Goal: Transaction & Acquisition: Purchase product/service

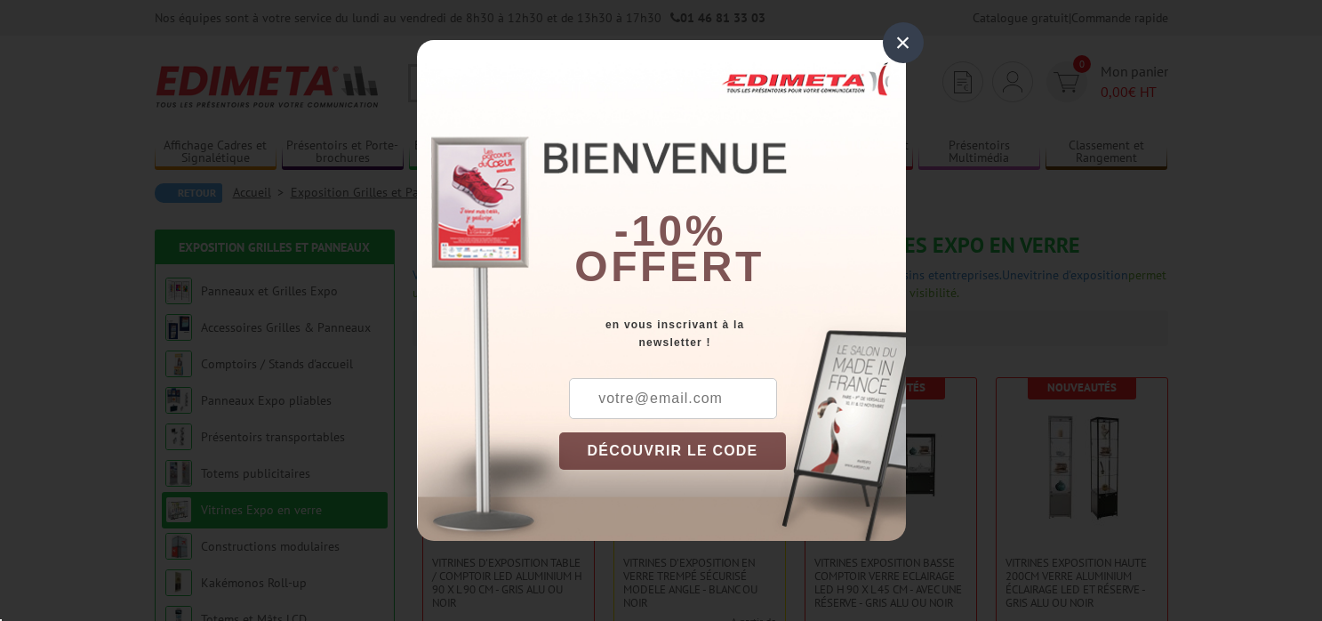
click at [912, 43] on div "×" at bounding box center [903, 42] width 41 height 41
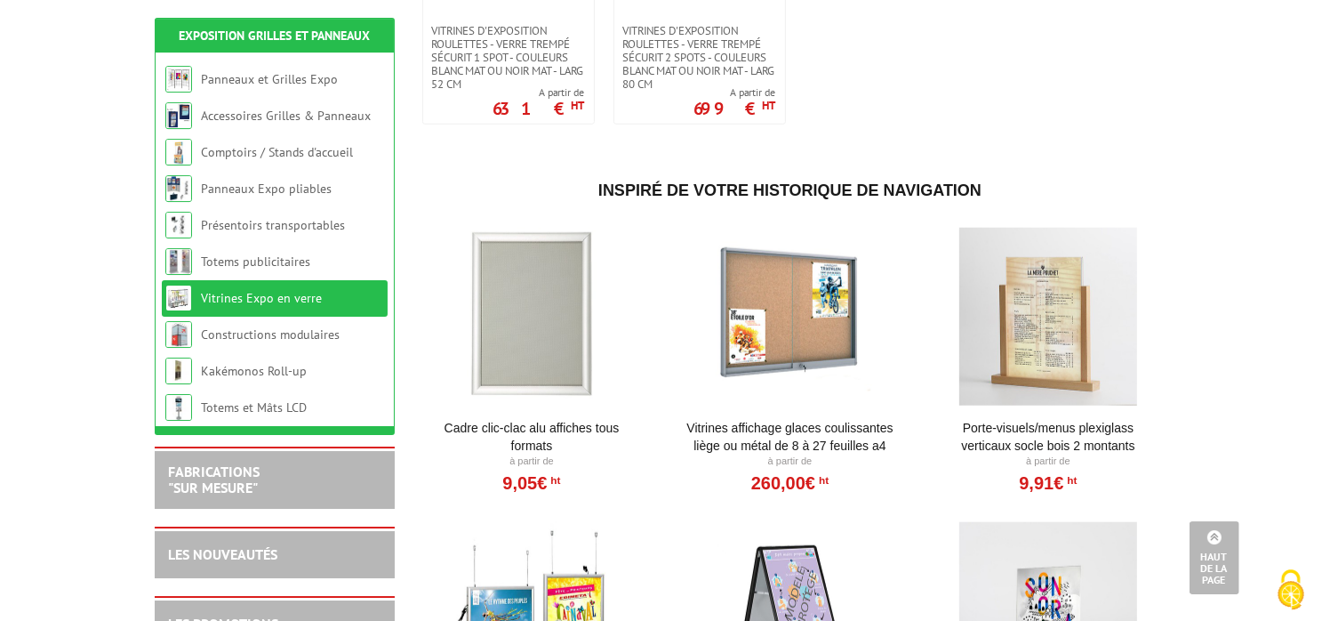
scroll to position [1220, 0]
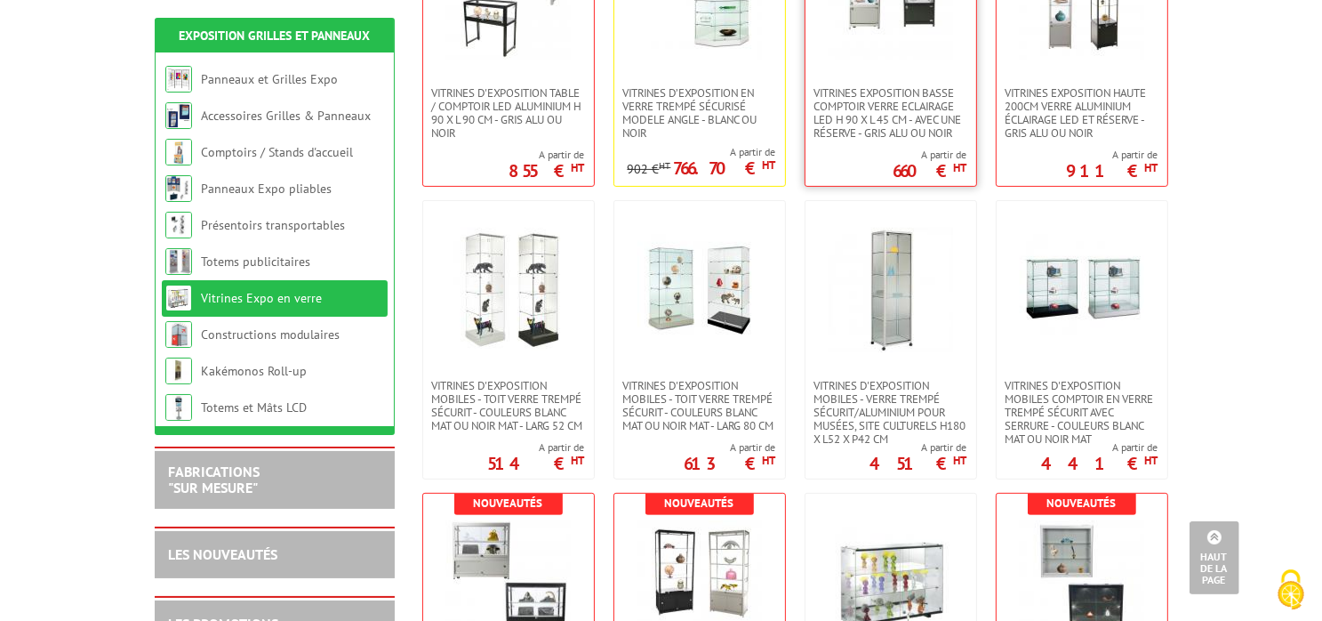
scroll to position [0, 0]
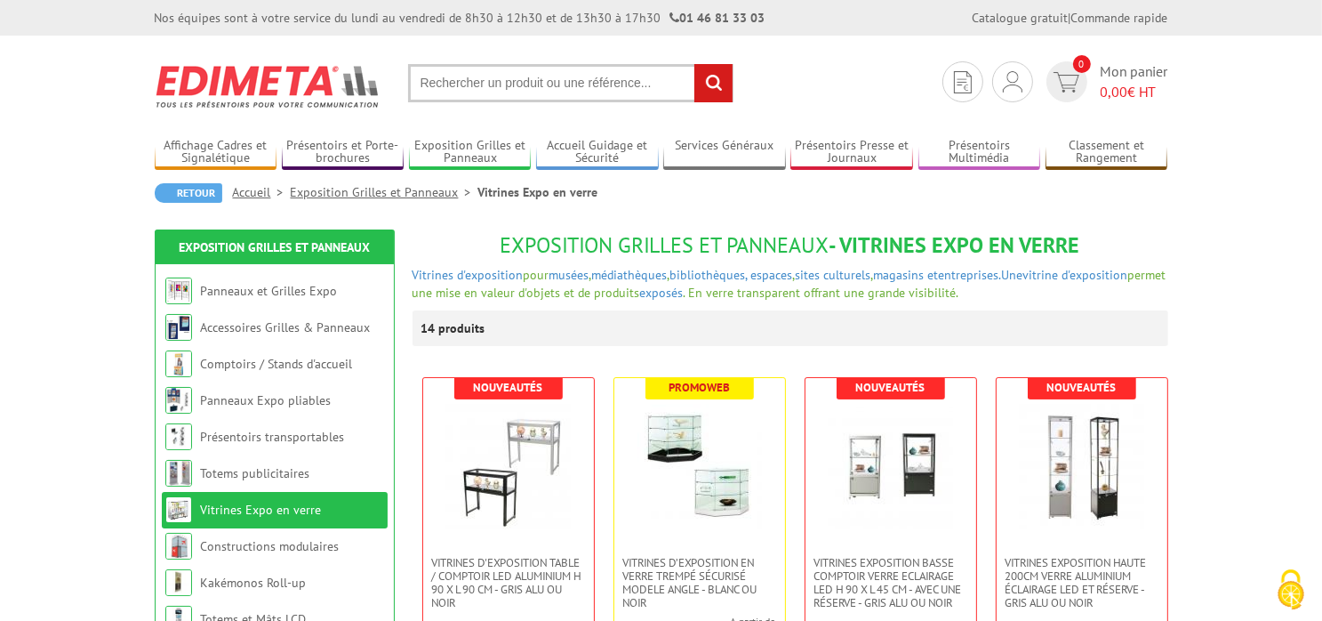
click at [590, 73] on input "text" at bounding box center [570, 83] width 325 height 38
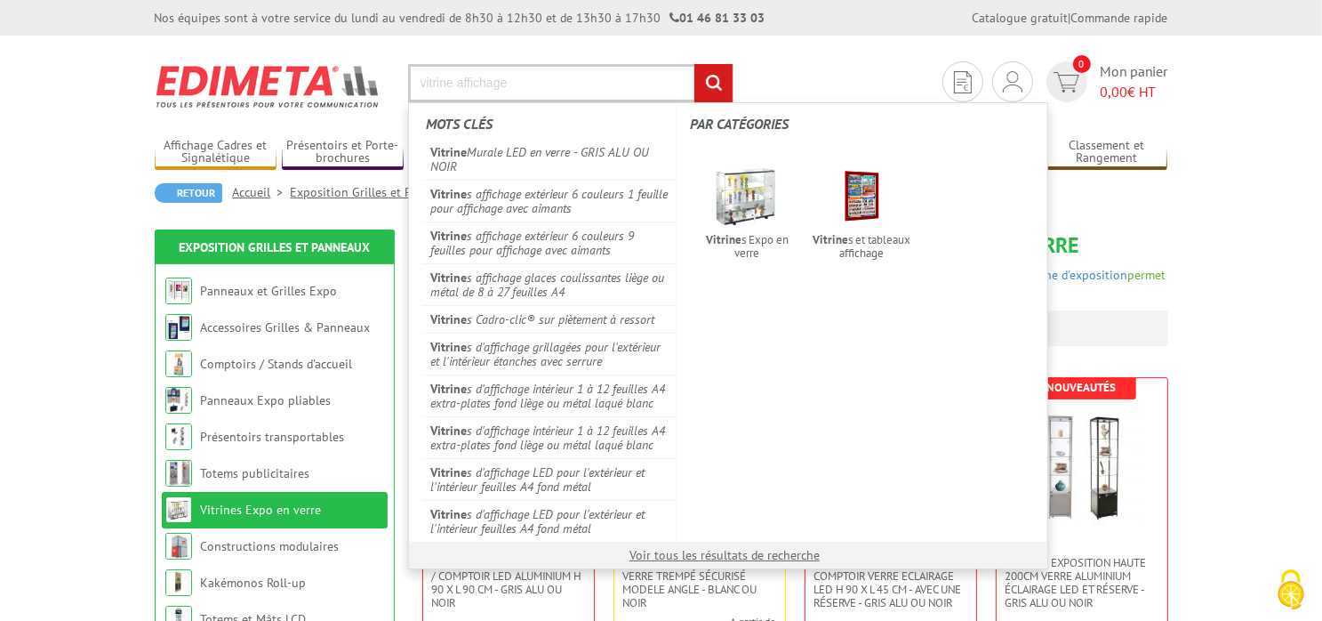
type input "vitrine affichage"
click at [694, 64] on input "rechercher" at bounding box center [713, 83] width 38 height 38
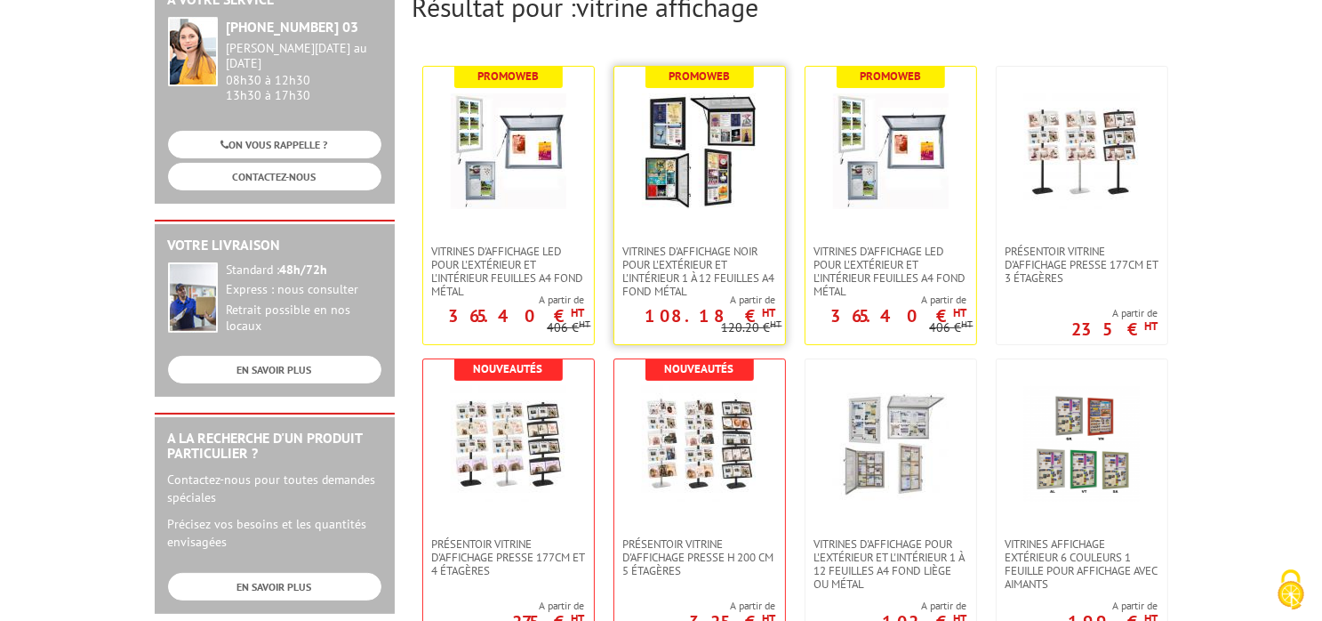
scroll to position [281, 0]
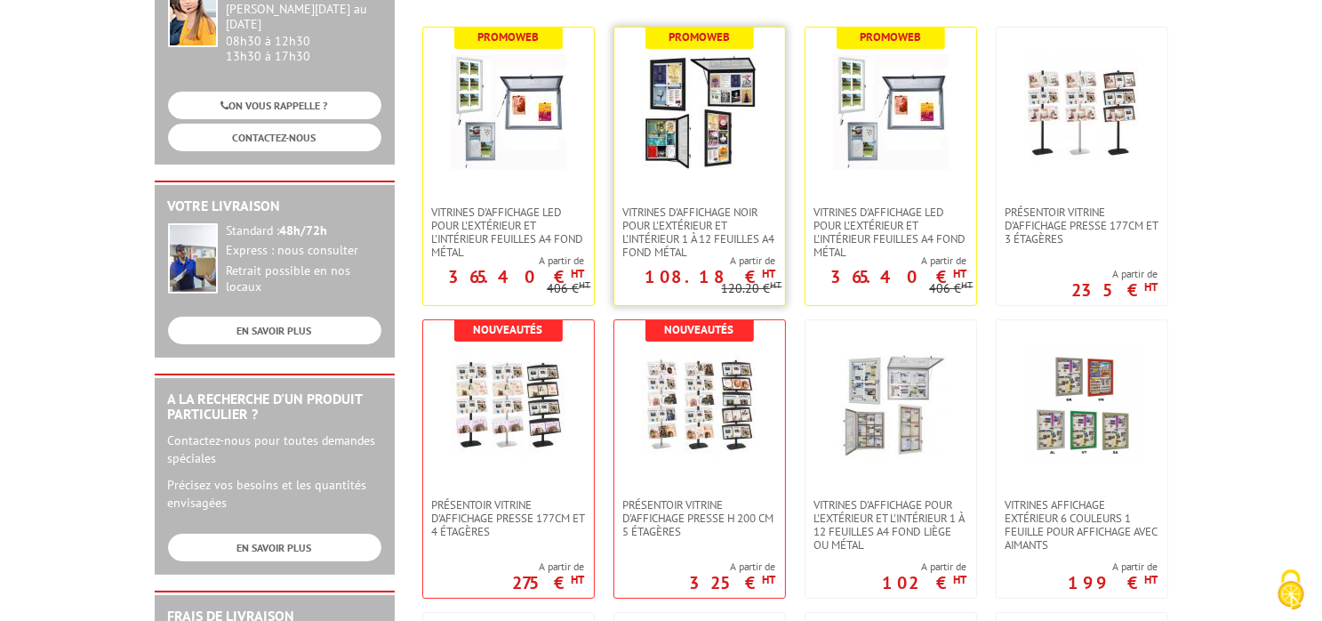
click at [699, 181] on link at bounding box center [699, 117] width 171 height 178
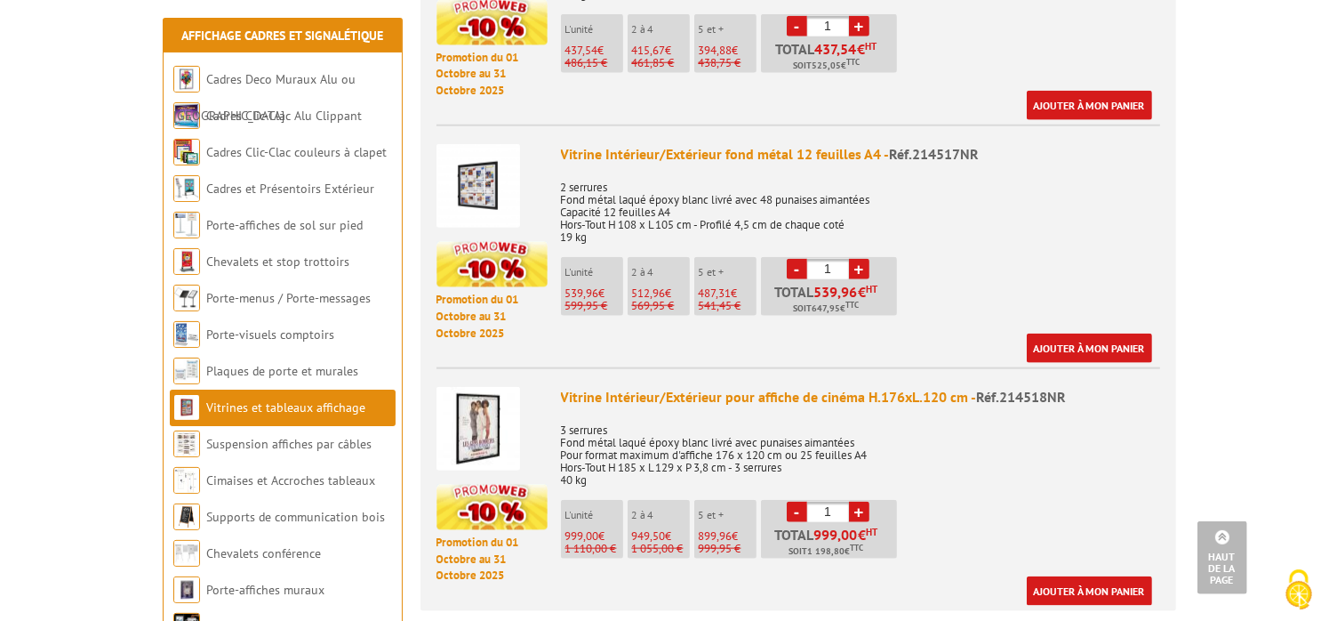
scroll to position [1878, 0]
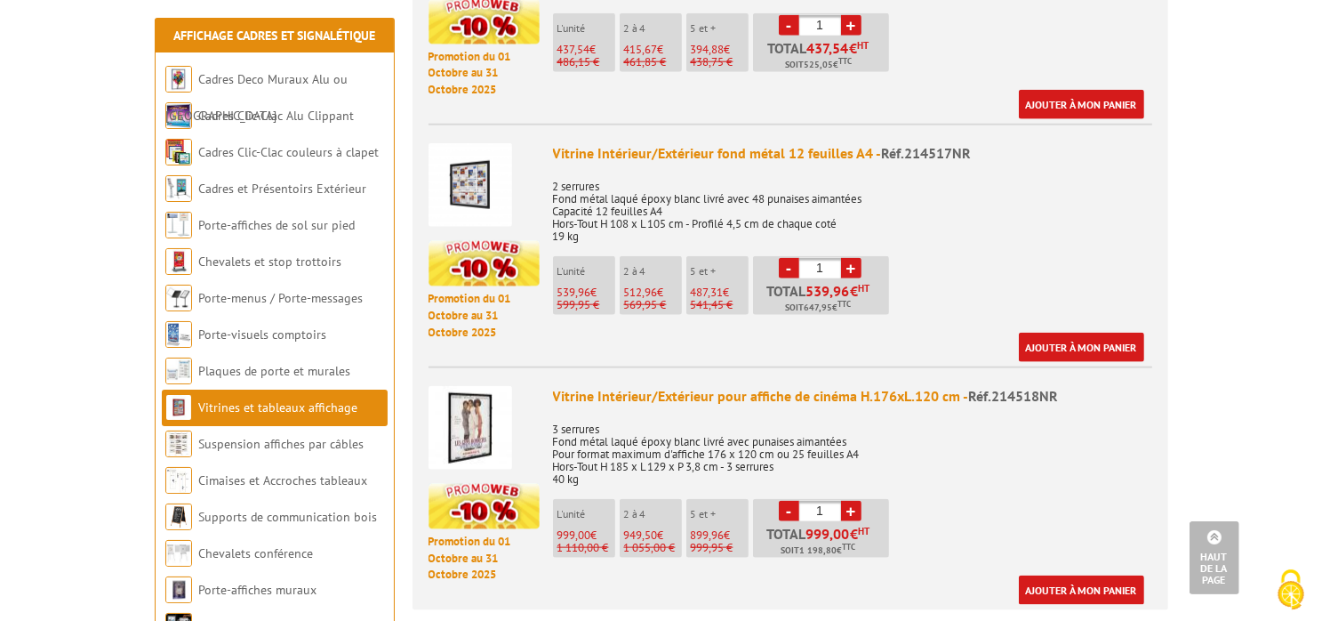
click at [477, 155] on img at bounding box center [471, 185] width 84 height 84
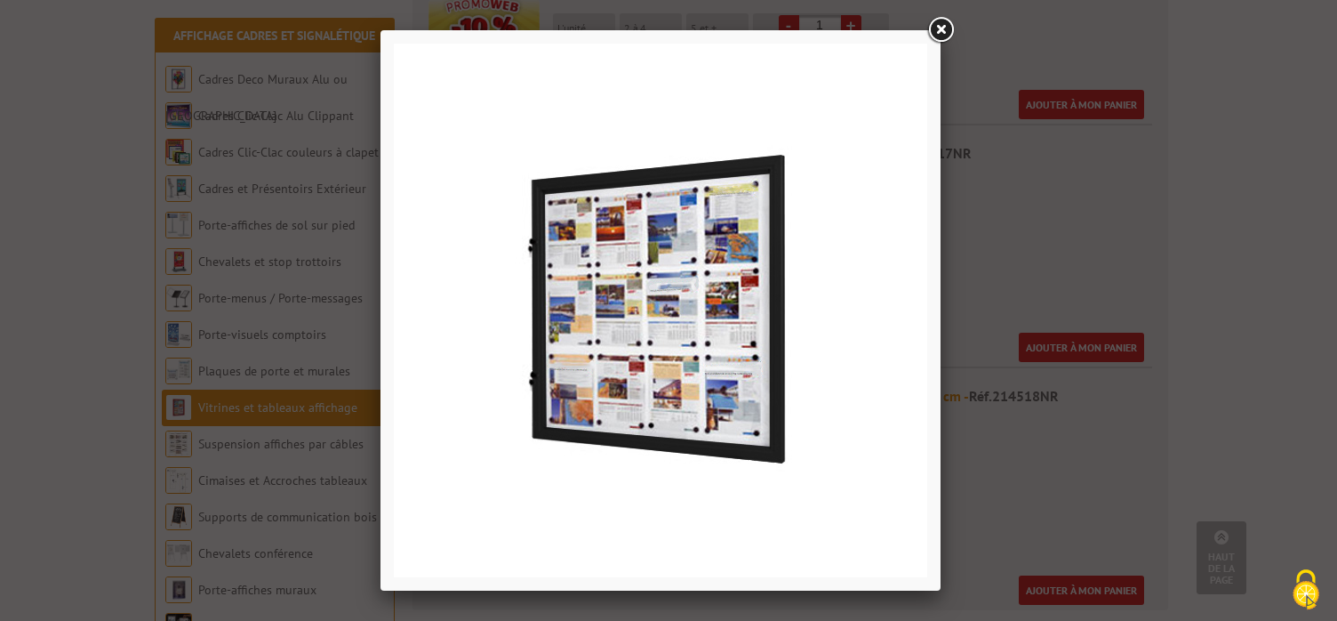
click at [942, 30] on link at bounding box center [941, 30] width 32 height 32
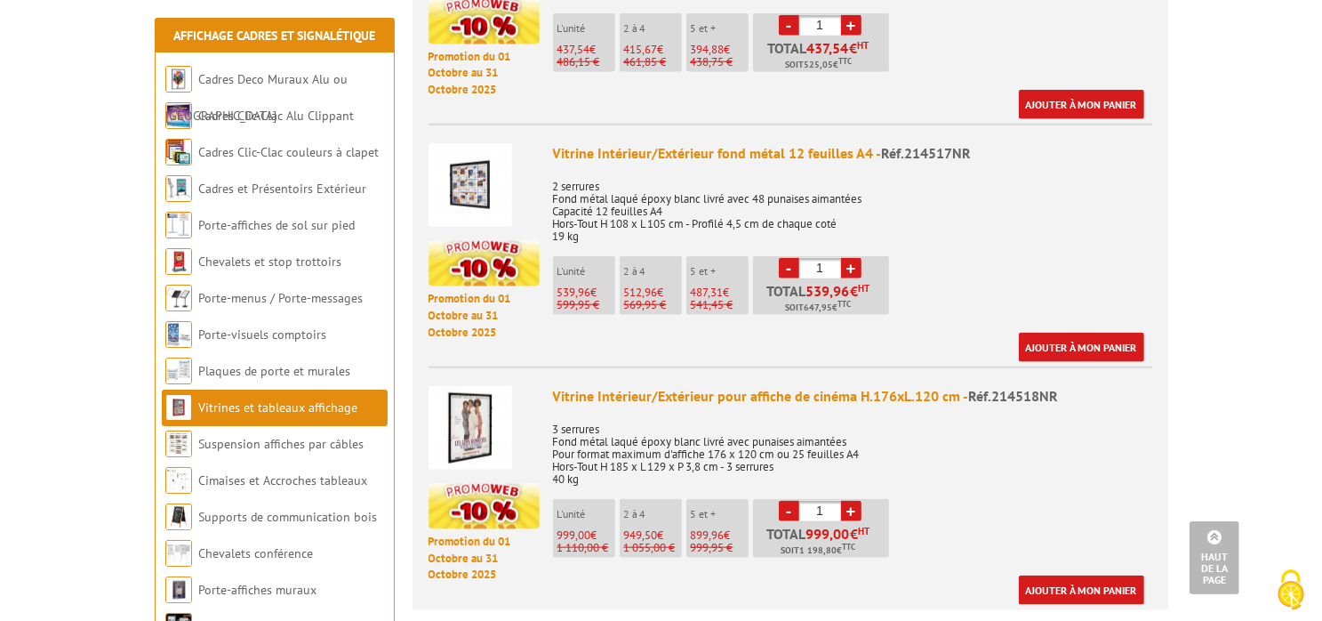
click at [830, 143] on div "Vitrine Intérieur/Extérieur fond métal 12 feuilles A4 - Réf.214517NR" at bounding box center [852, 153] width 599 height 20
click at [463, 143] on img at bounding box center [471, 185] width 84 height 84
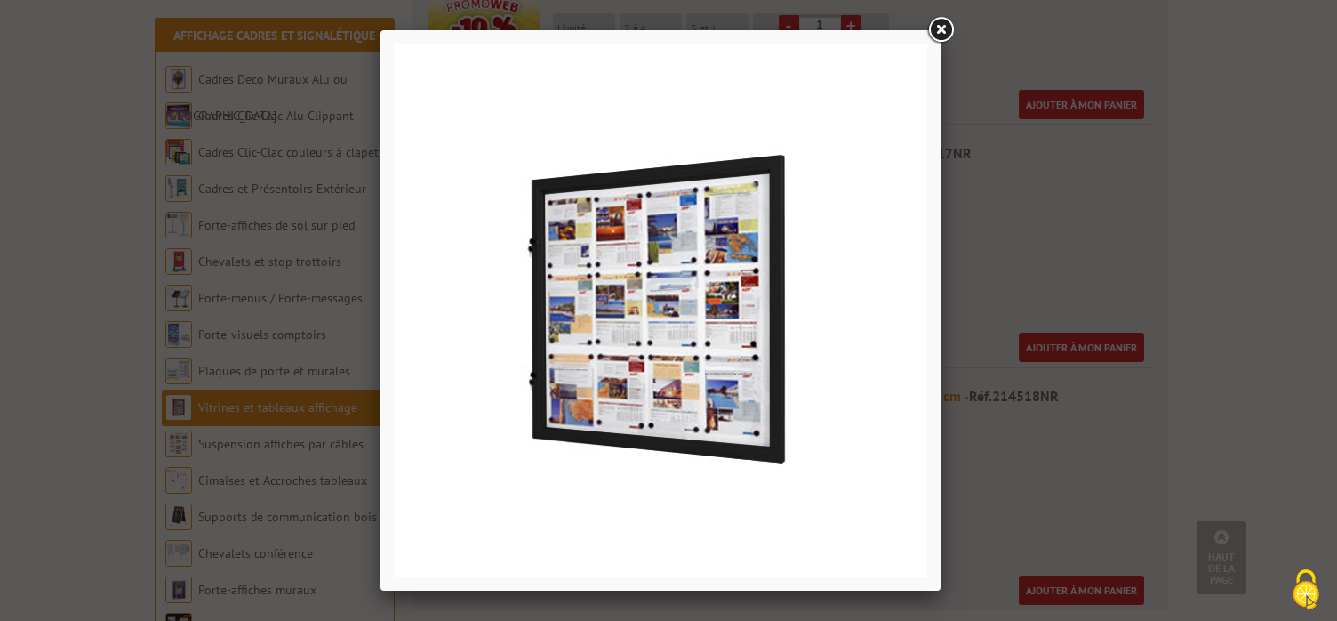
click at [941, 26] on link at bounding box center [941, 30] width 32 height 32
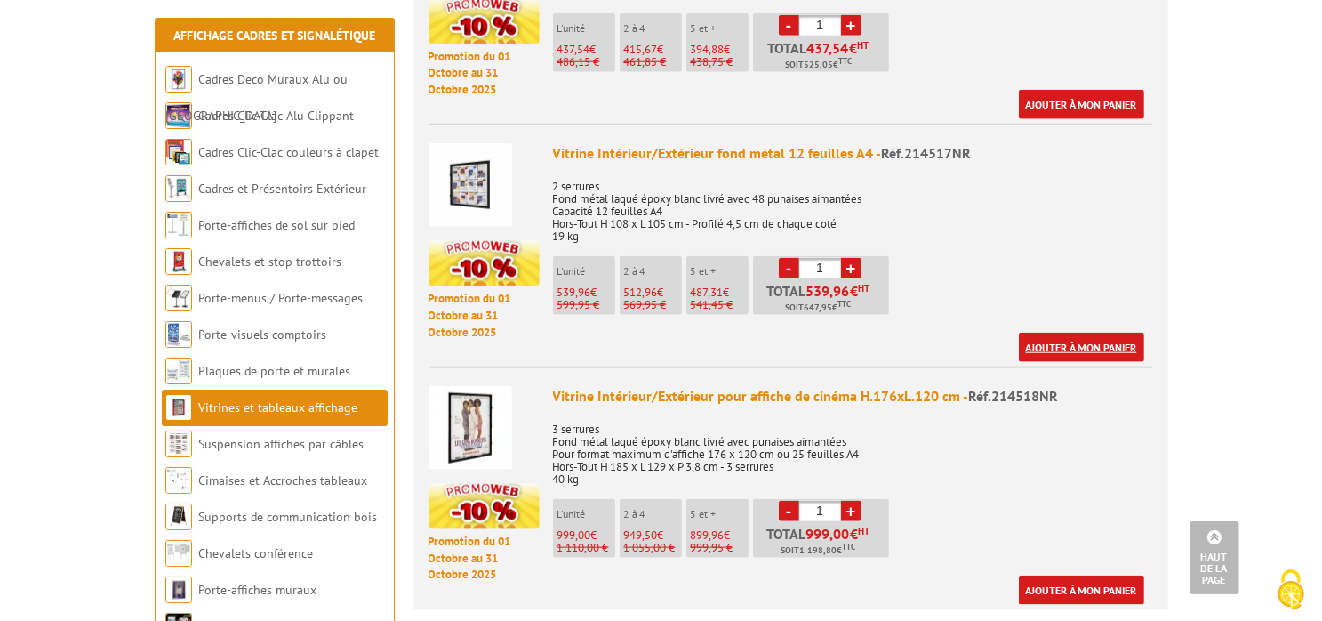
click at [1114, 333] on link "Ajouter à mon panier" at bounding box center [1081, 347] width 125 height 29
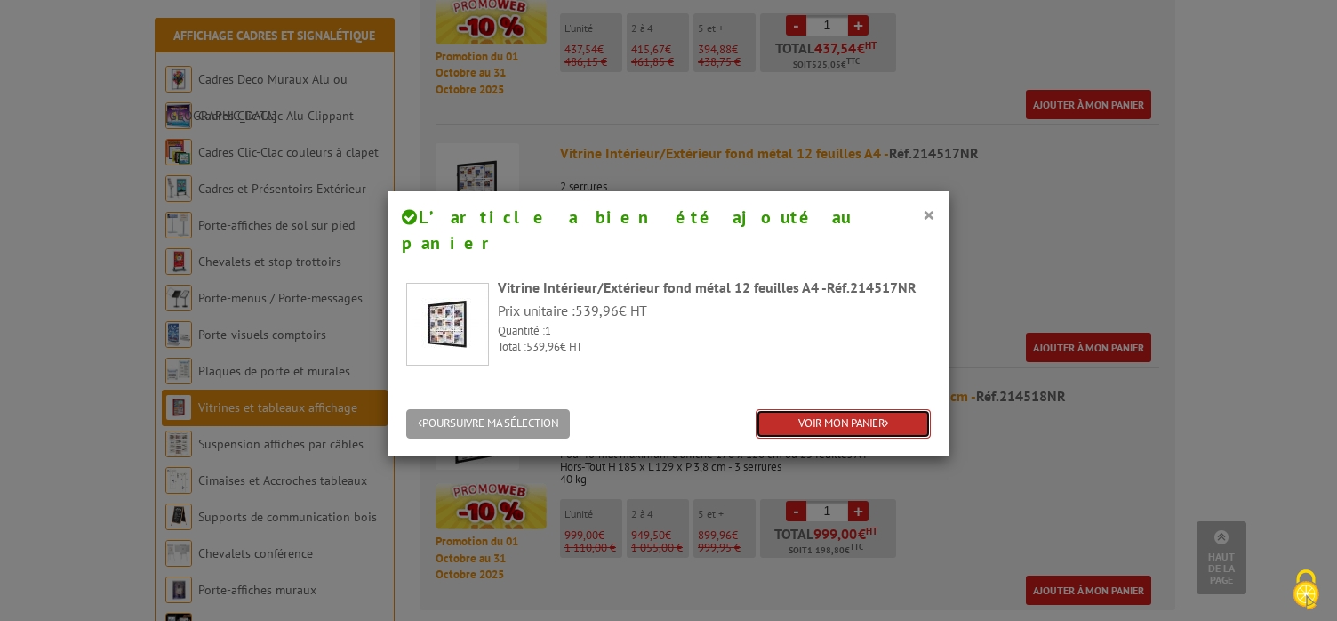
click at [827, 409] on link "VOIR MON PANIER" at bounding box center [843, 423] width 175 height 29
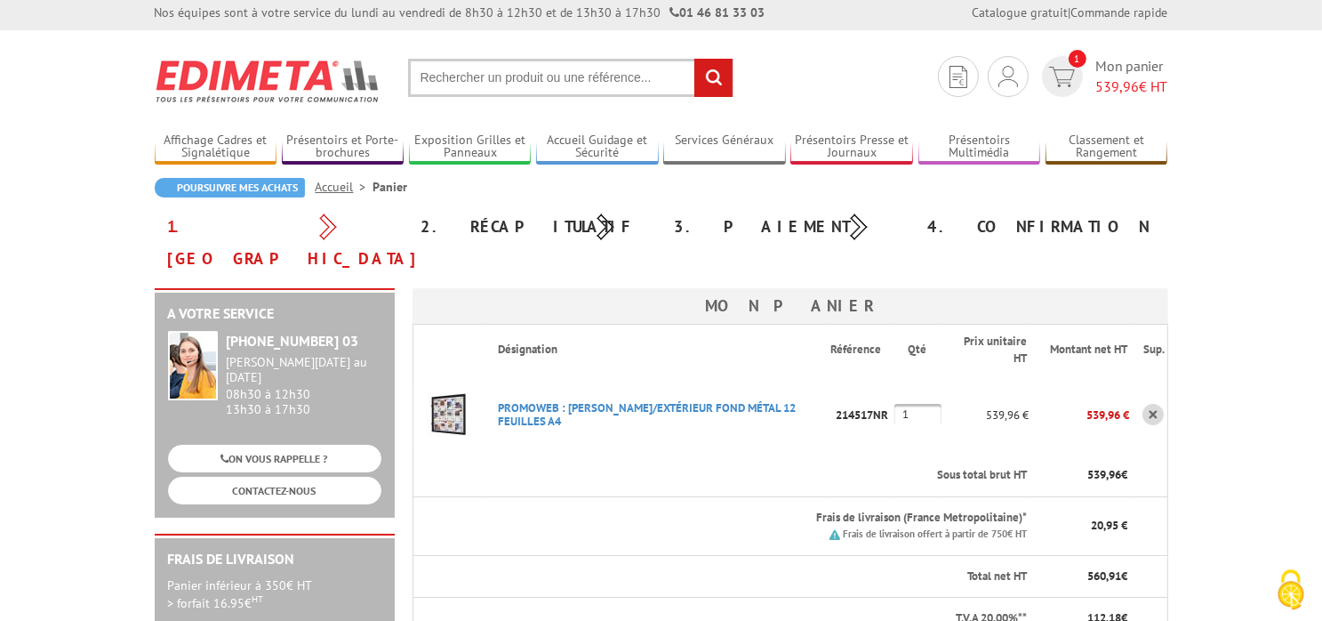
scroll to position [188, 0]
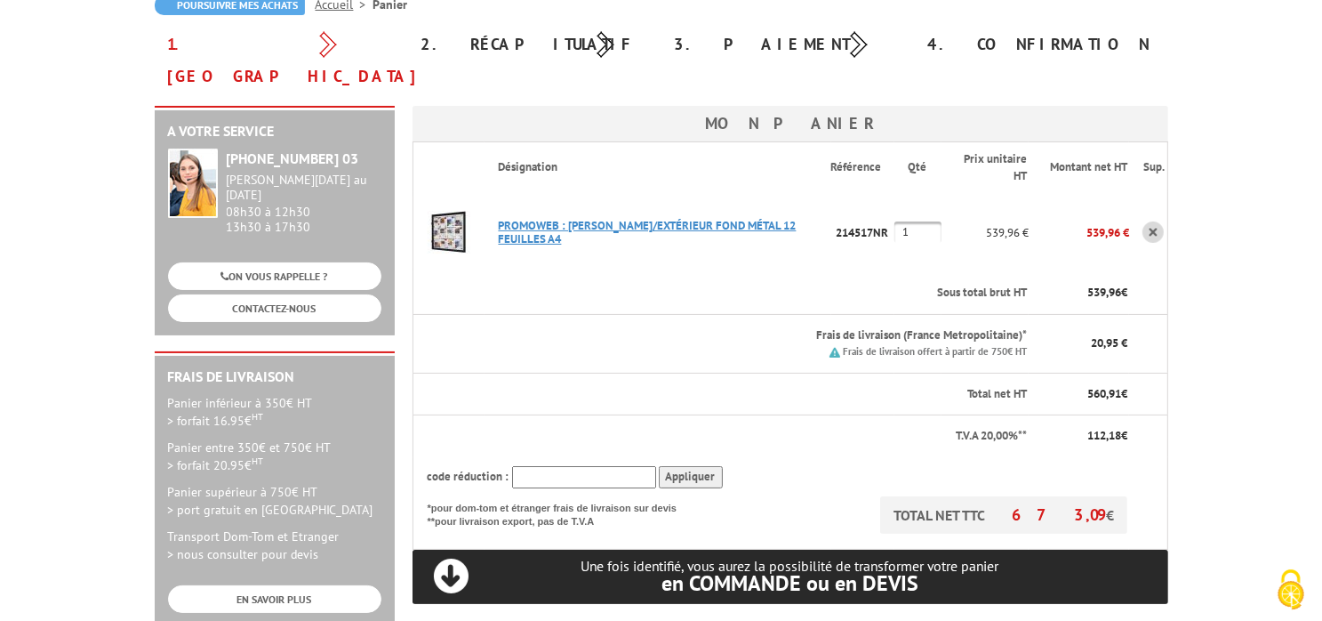
click at [653, 218] on link "PROMOWEB : [PERSON_NAME]/EXTéRIEUR FOND MéTAL 12 FEUILLES A4" at bounding box center [648, 232] width 298 height 28
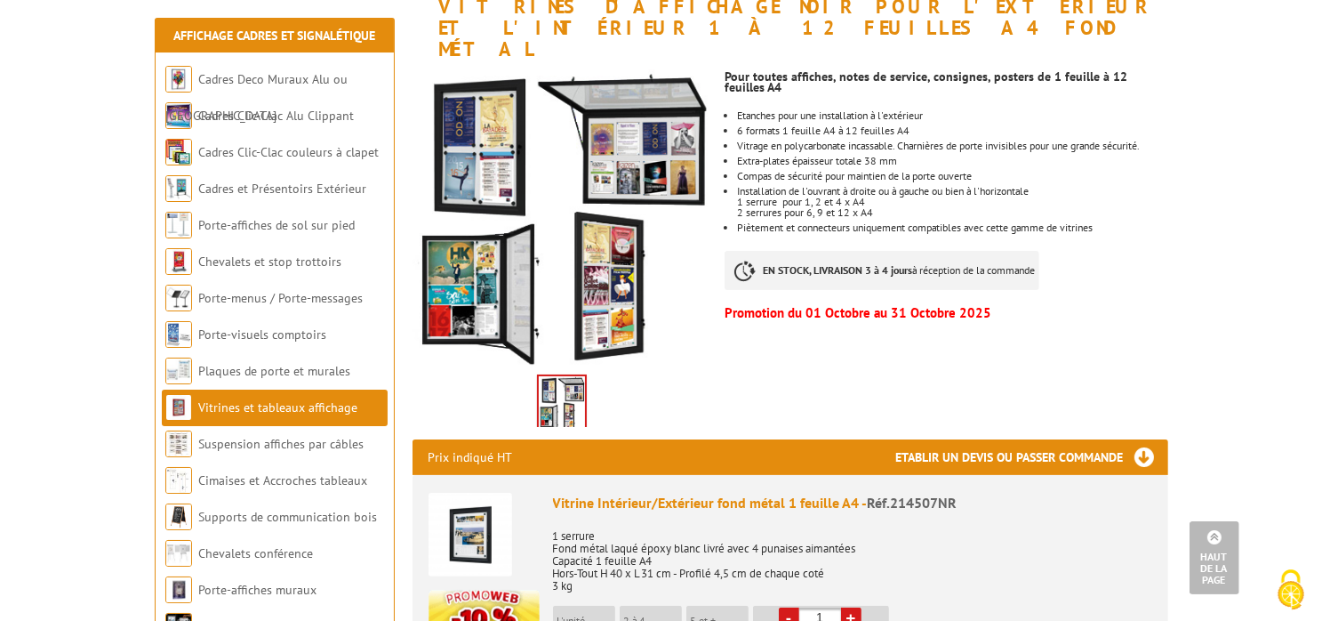
scroll to position [281, 0]
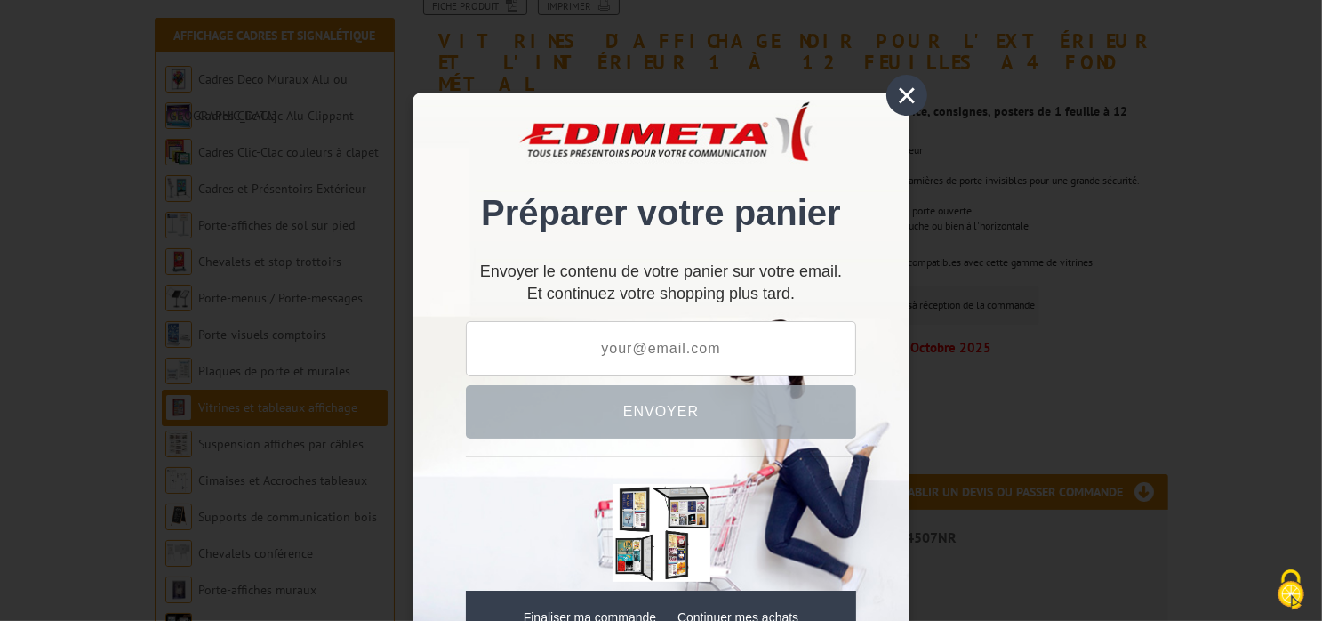
click at [907, 95] on div "×" at bounding box center [906, 95] width 41 height 41
